Goal: Task Accomplishment & Management: Use online tool/utility

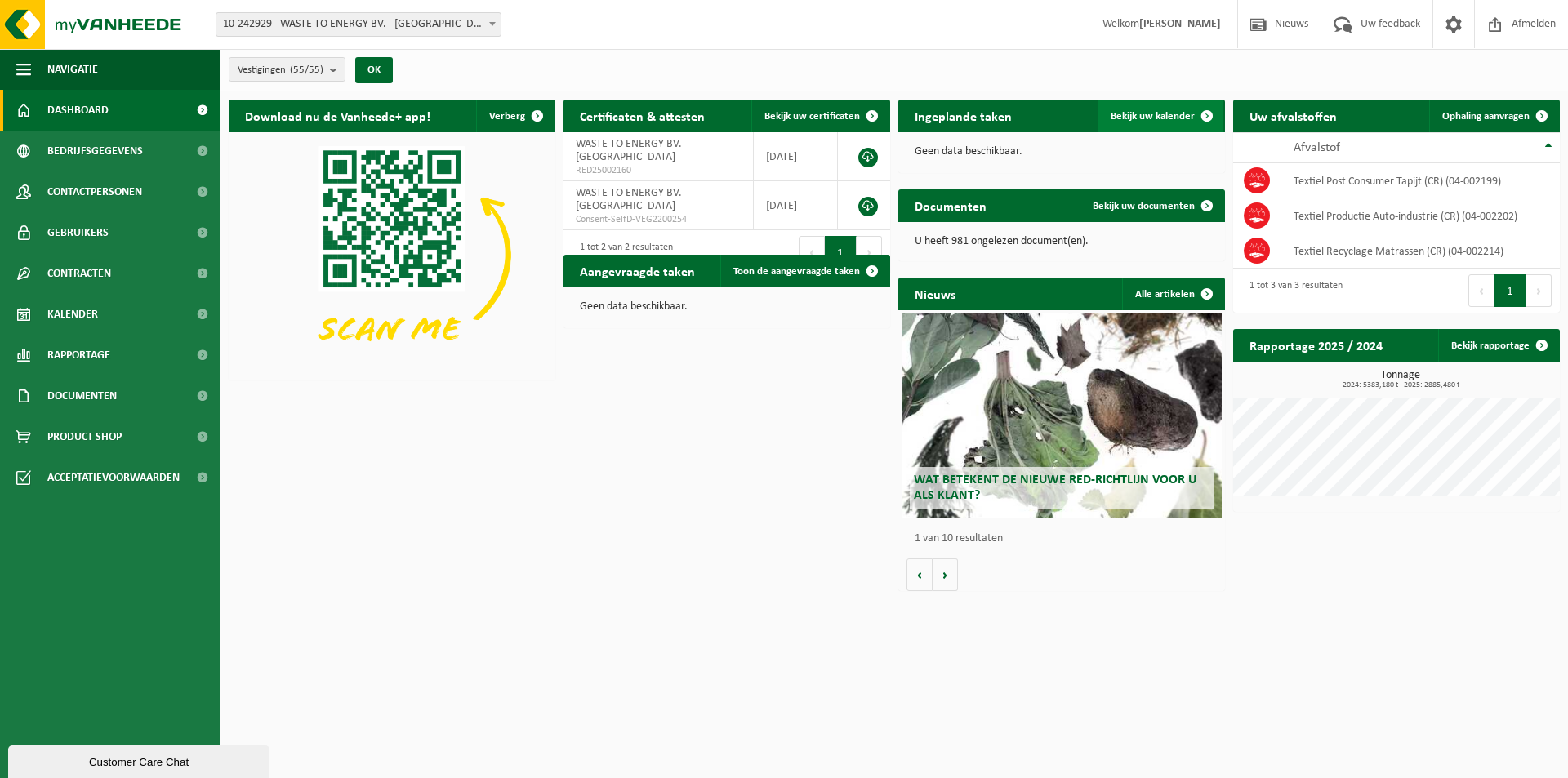
click at [1131, 116] on span "Bekijk uw kalender" at bounding box center [1153, 116] width 84 height 10
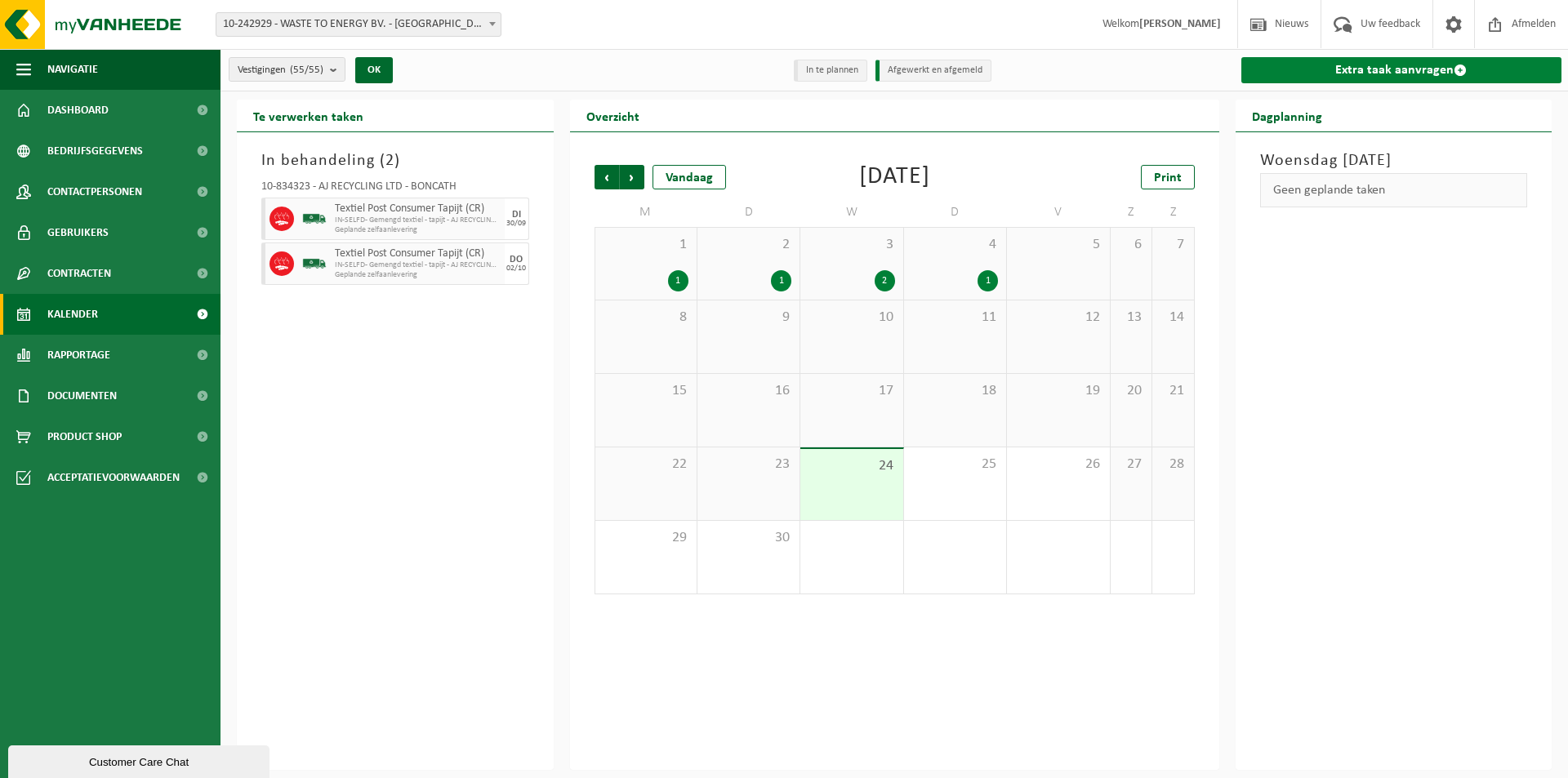
click at [1398, 74] on link "Extra taak aanvragen" at bounding box center [1401, 70] width 321 height 26
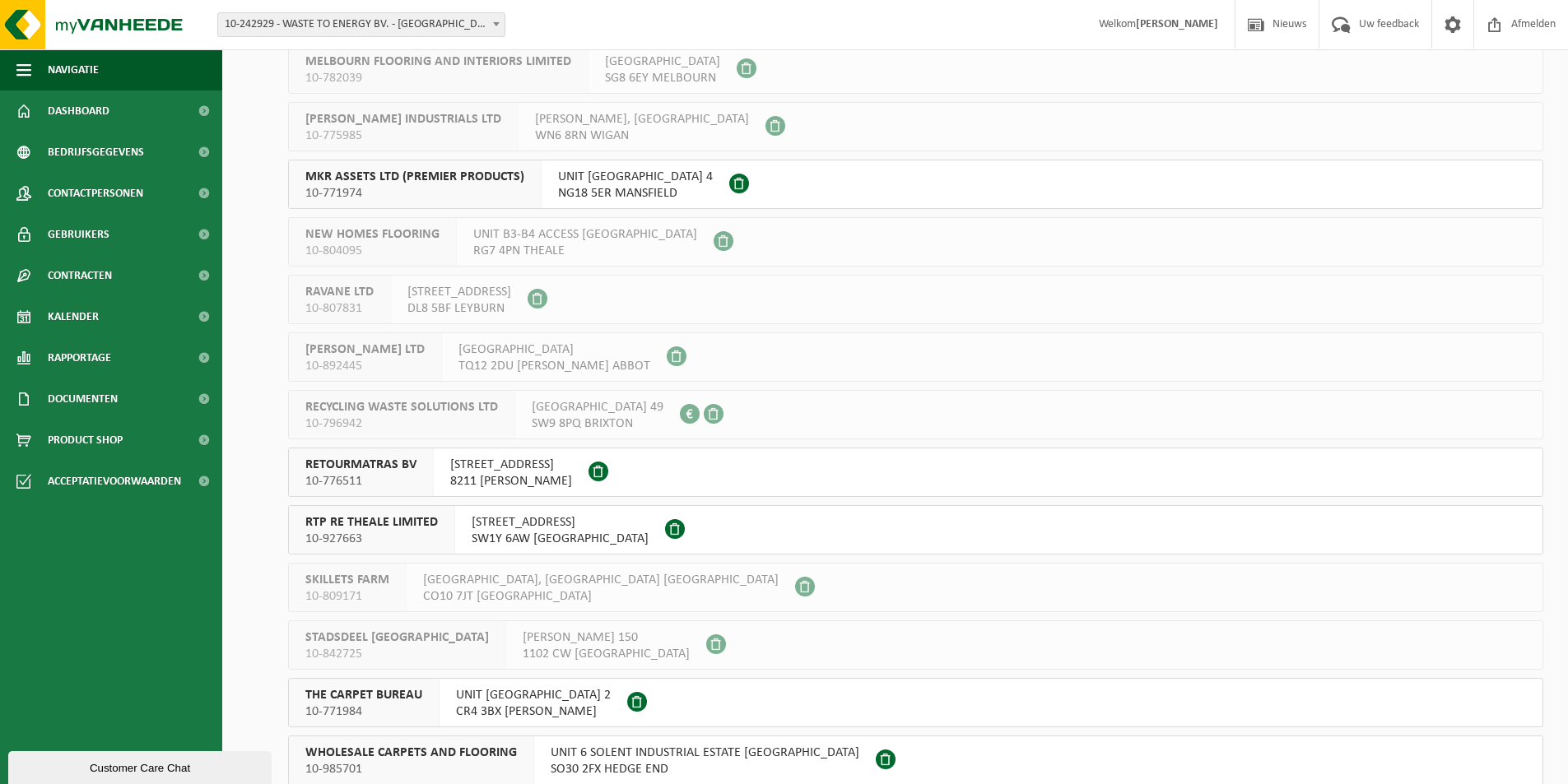
scroll to position [2602, 0]
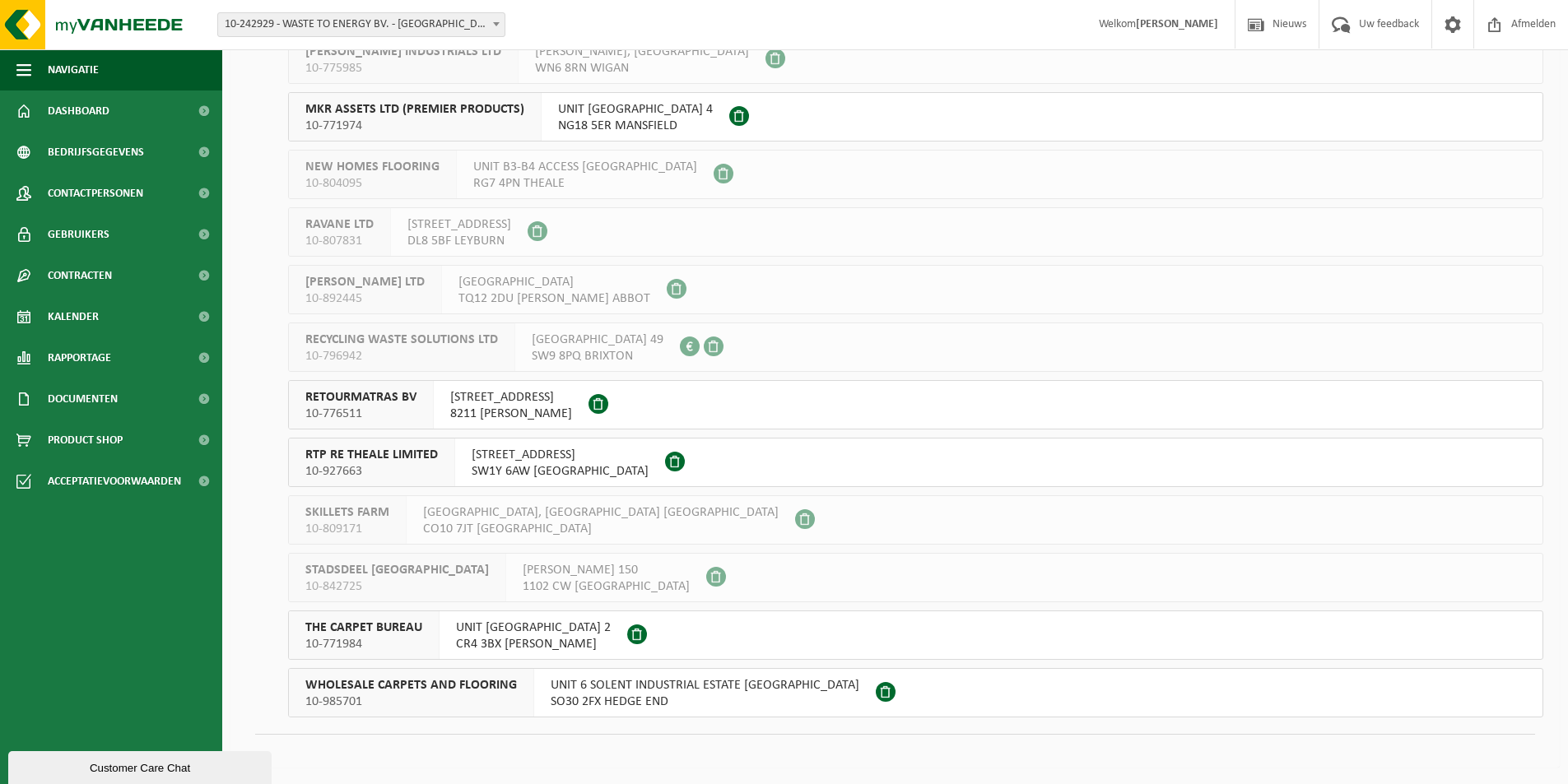
click at [483, 679] on span "WHOLESALE CARPETS AND FLOORING" at bounding box center [411, 684] width 211 height 16
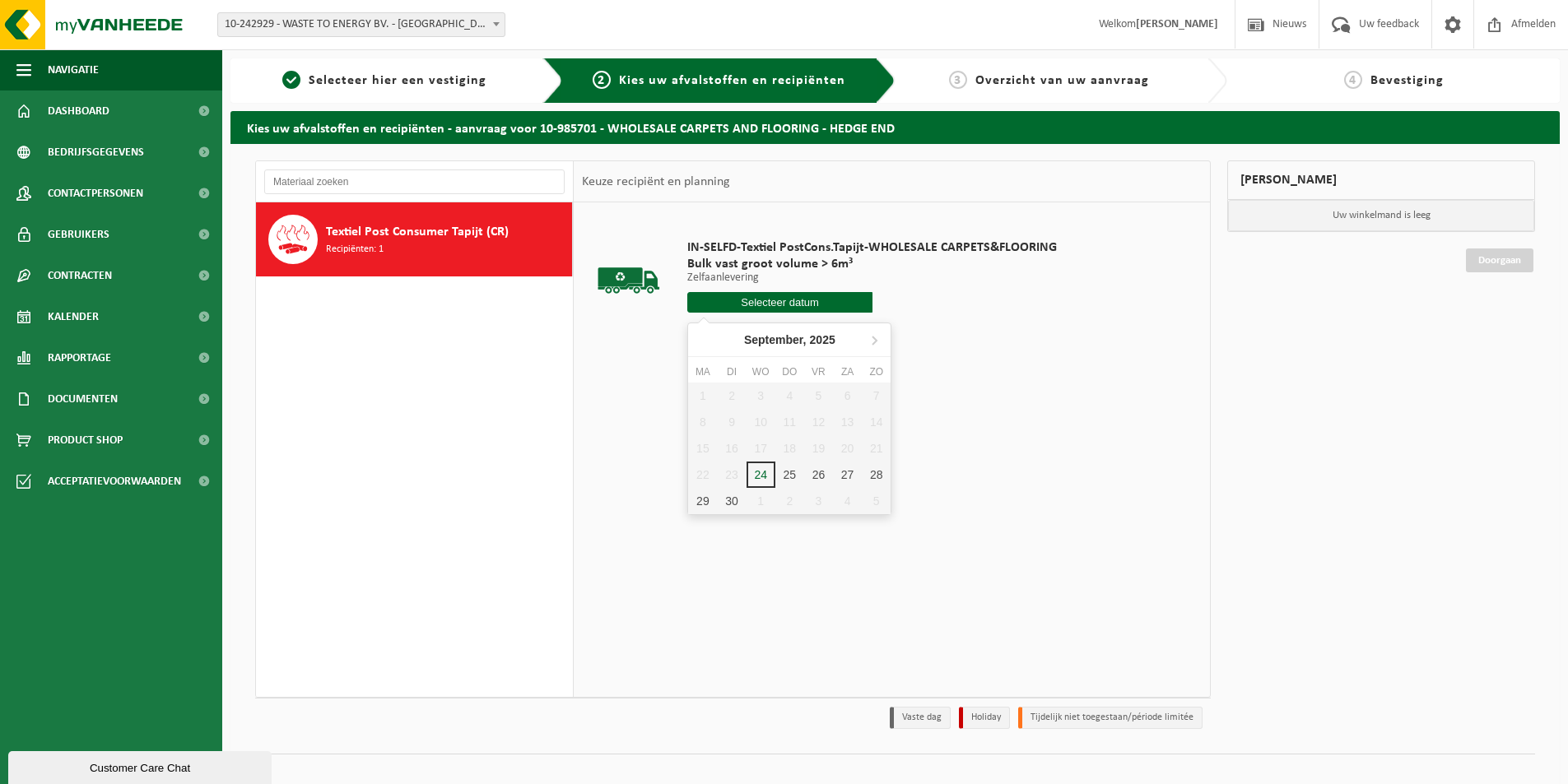
click at [800, 302] on input "text" at bounding box center [780, 302] width 185 height 21
click at [871, 338] on icon at bounding box center [874, 340] width 26 height 26
click at [764, 395] on div "1" at bounding box center [761, 396] width 29 height 26
type input "Van 2025-10-01"
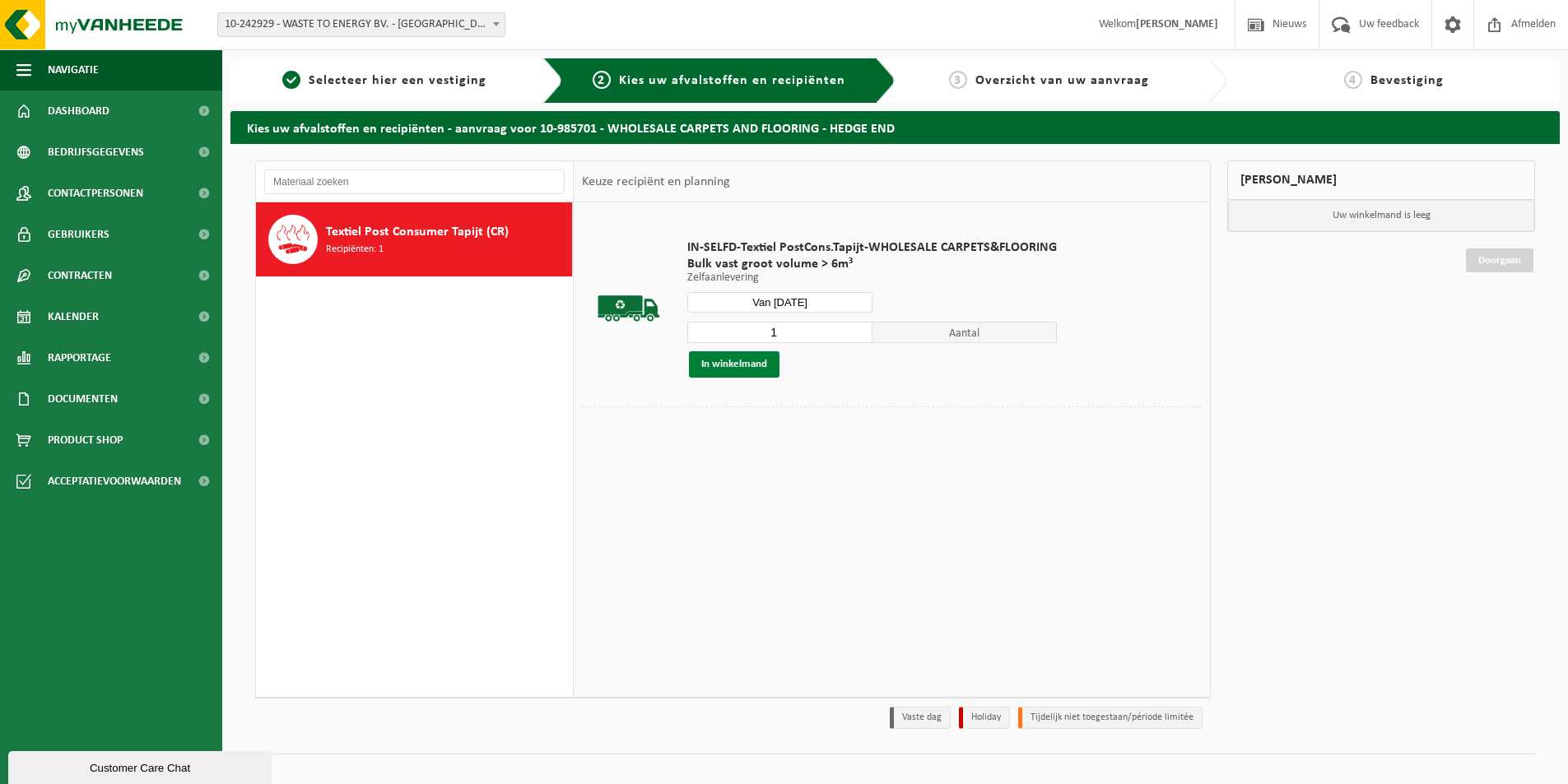
click at [748, 367] on button "In winkelmand" at bounding box center [734, 365] width 91 height 26
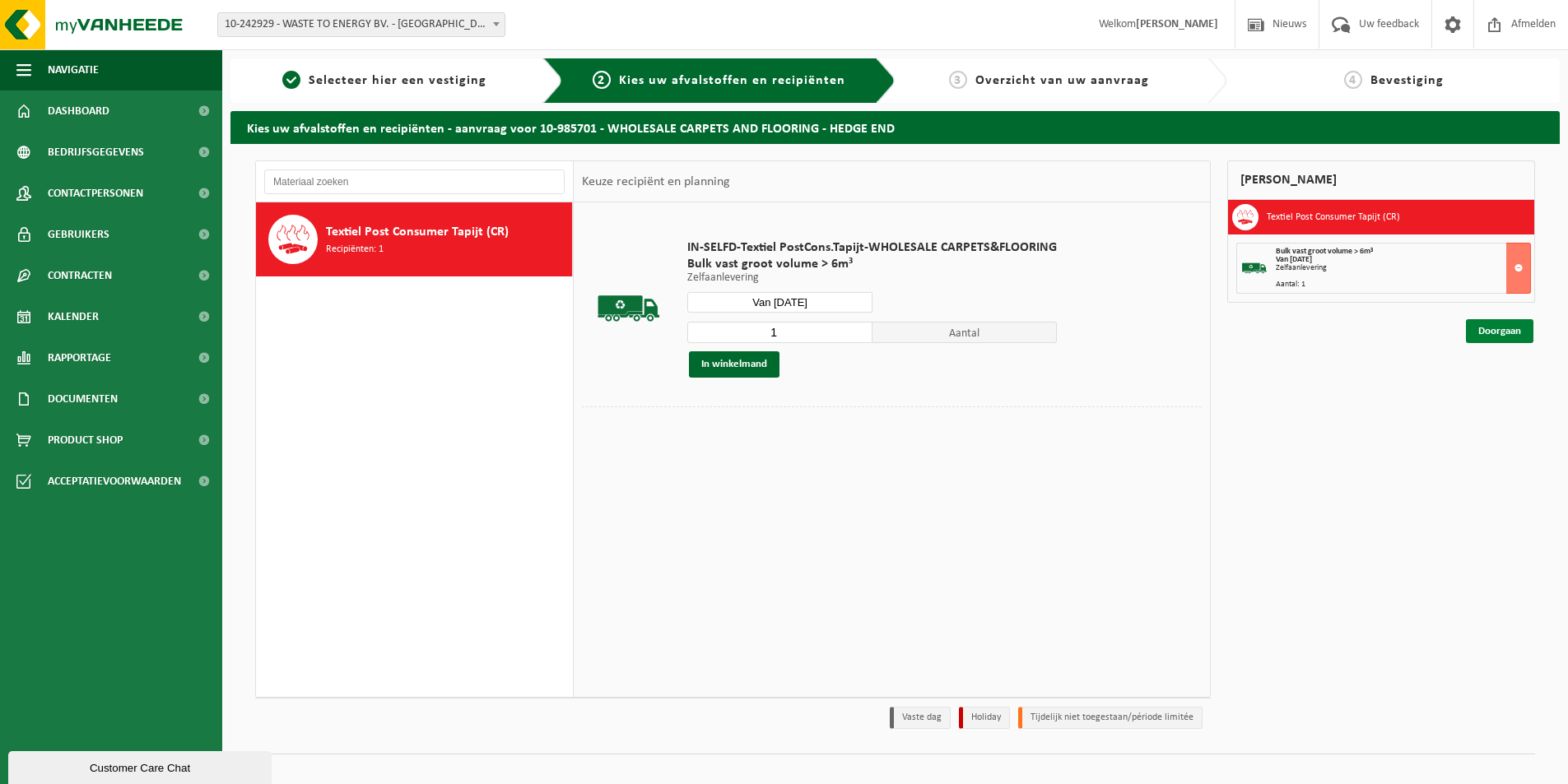
click at [1521, 331] on link "Doorgaan" at bounding box center [1500, 331] width 68 height 24
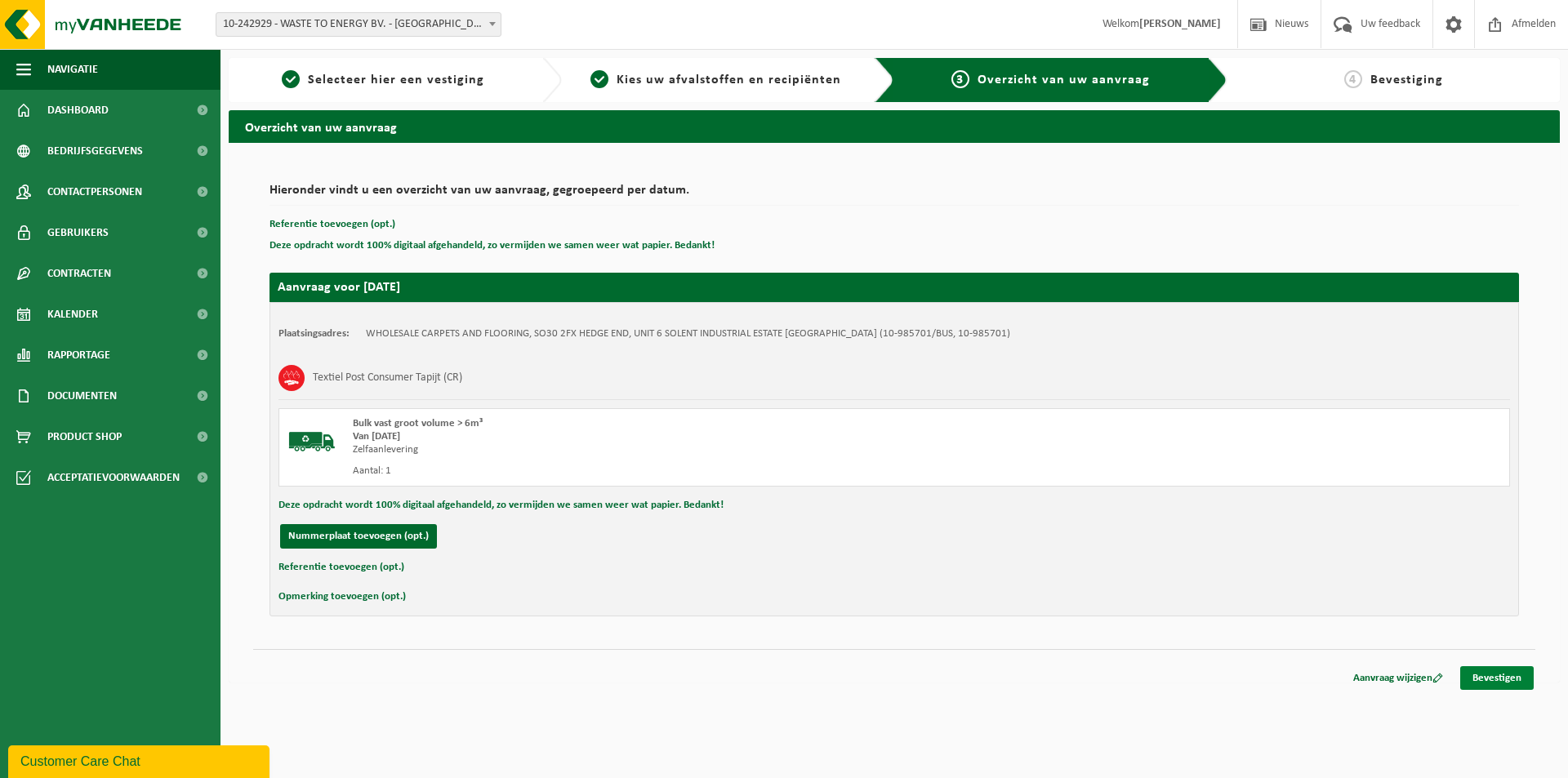
click at [1509, 674] on link "Bevestigen" at bounding box center [1497, 677] width 74 height 23
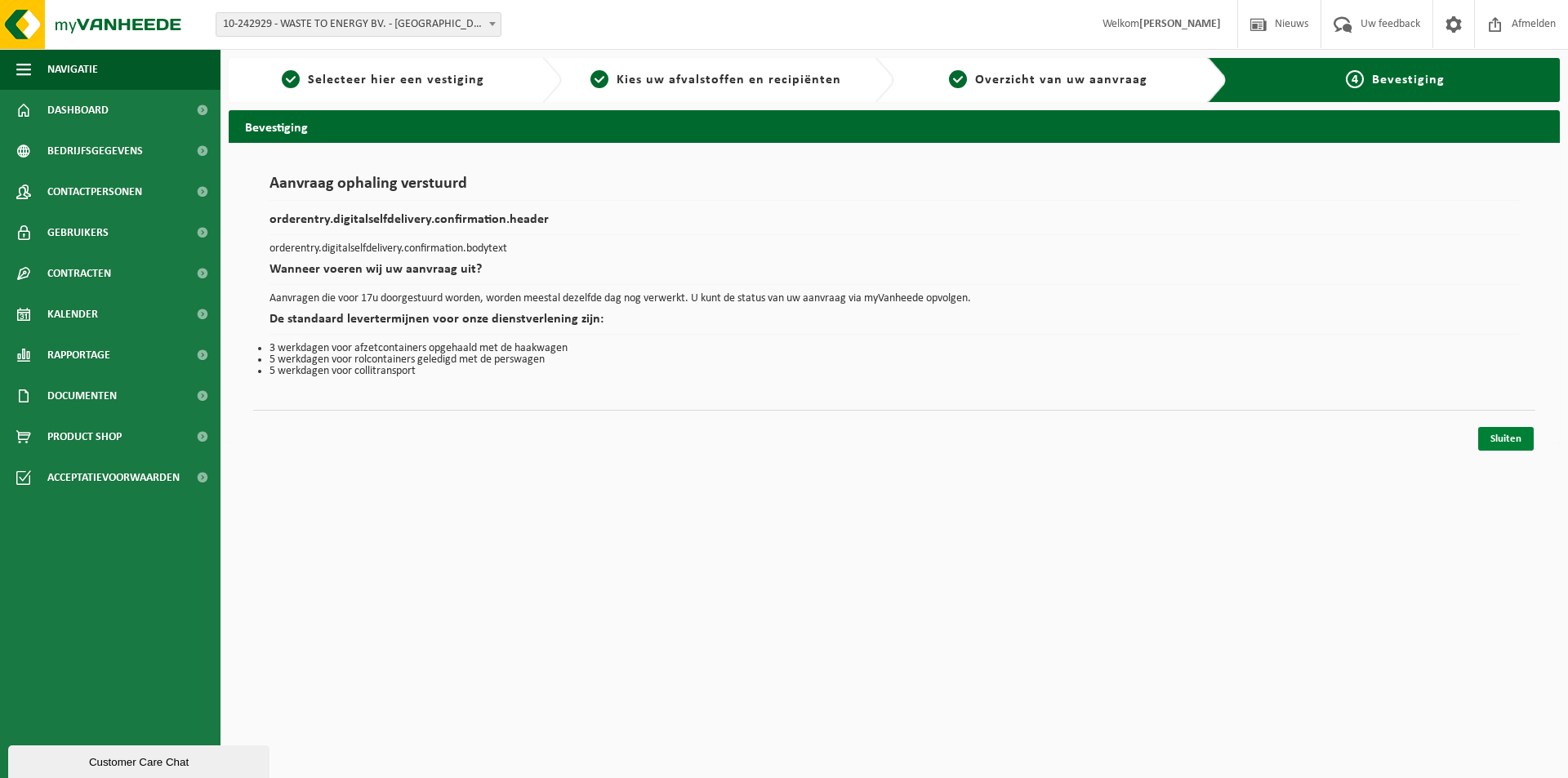
click at [1502, 439] on link "Sluiten" at bounding box center [1505, 439] width 55 height 23
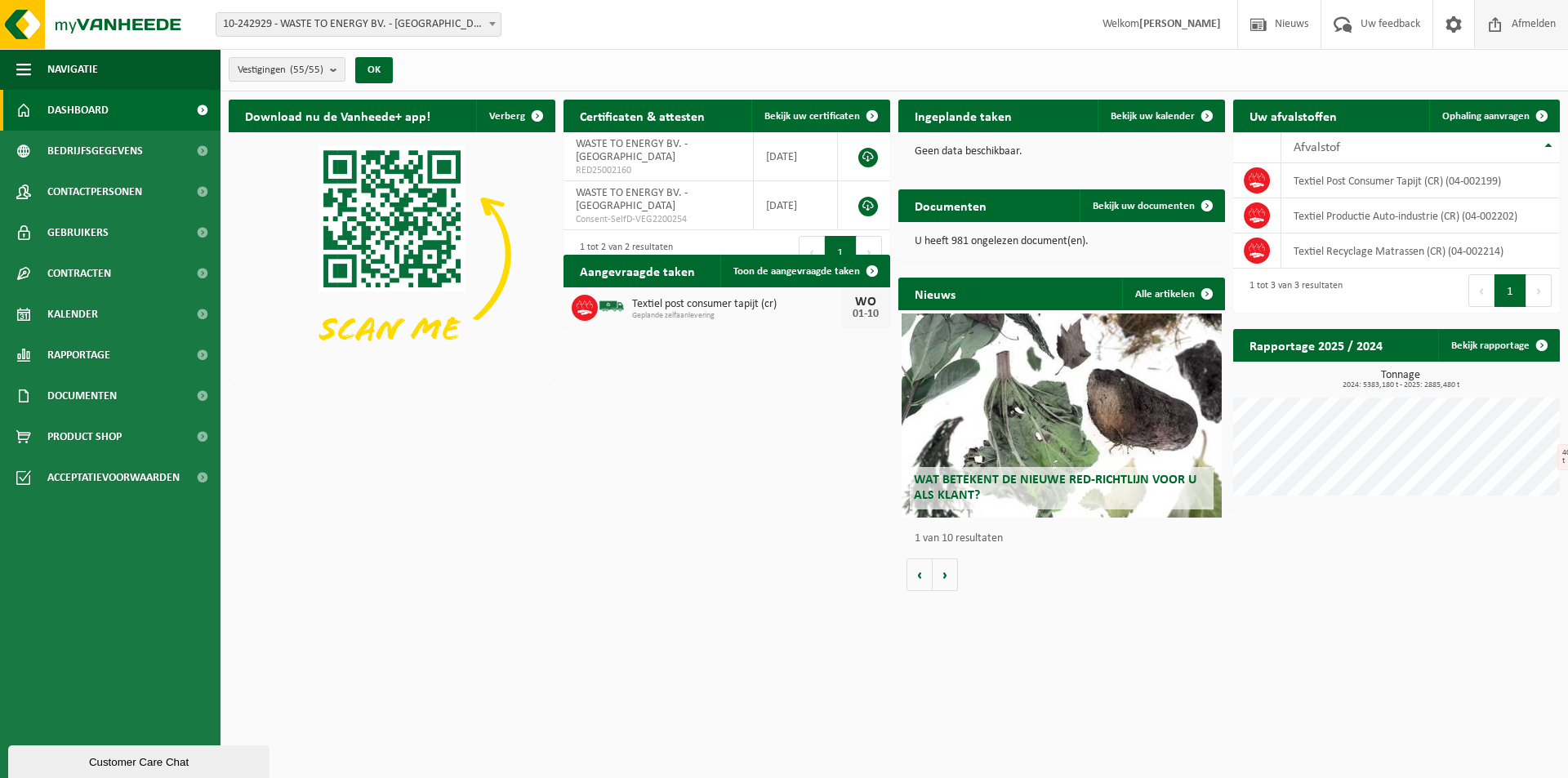
click at [1527, 16] on span "Afmelden" at bounding box center [1533, 24] width 52 height 49
